Goal: Check status: Check status

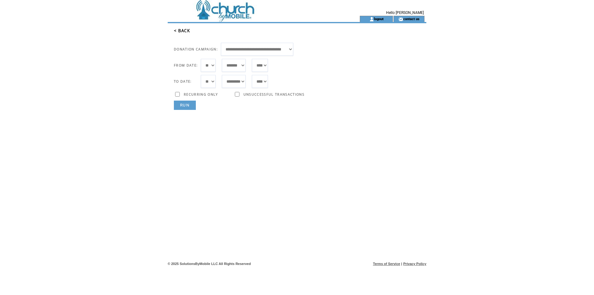
select select "***"
select select "*"
click at [190, 106] on link "RUN" at bounding box center [185, 104] width 22 height 9
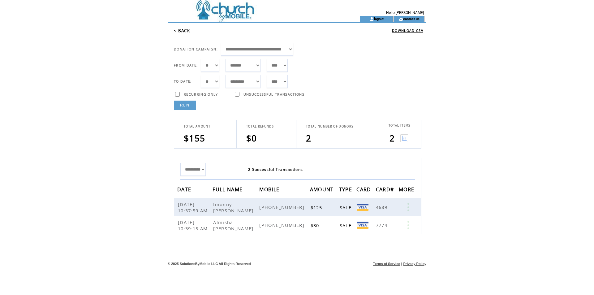
click at [193, 106] on link "RUN" at bounding box center [185, 104] width 22 height 9
click at [191, 104] on link "RUN" at bounding box center [185, 104] width 22 height 9
click at [182, 104] on link "RUN" at bounding box center [185, 104] width 22 height 9
click at [190, 106] on link "RUN" at bounding box center [185, 104] width 22 height 9
click at [186, 106] on link "RUN" at bounding box center [185, 104] width 22 height 9
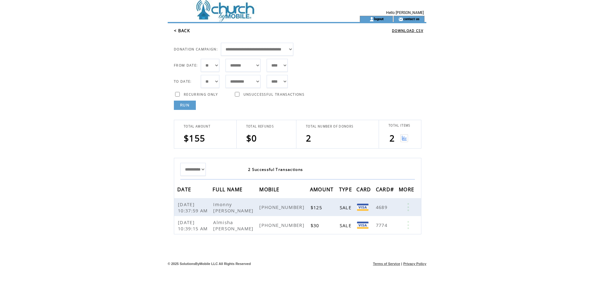
click at [188, 103] on link "RUN" at bounding box center [185, 104] width 22 height 9
click at [190, 104] on link "RUN" at bounding box center [185, 104] width 22 height 9
